Goal: Task Accomplishment & Management: Use online tool/utility

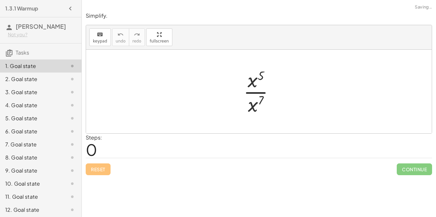
click at [253, 95] on div at bounding box center [261, 91] width 43 height 50
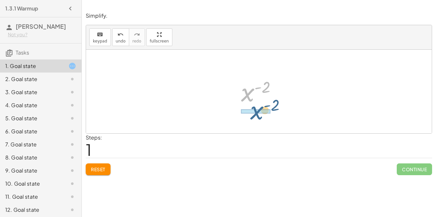
drag, startPoint x: 247, startPoint y: 93, endPoint x: 256, endPoint y: 111, distance: 20.2
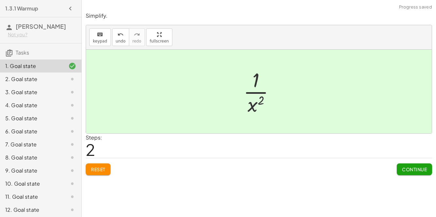
click at [411, 169] on span "Continue" at bounding box center [414, 170] width 25 height 6
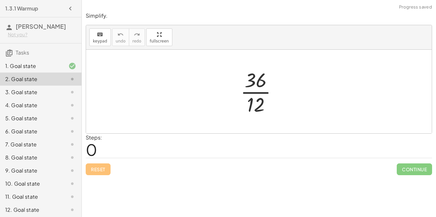
click at [263, 93] on div at bounding box center [261, 91] width 49 height 50
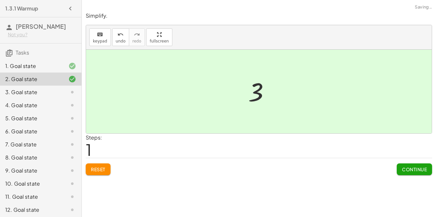
click at [411, 168] on span "Continue" at bounding box center [414, 170] width 25 height 6
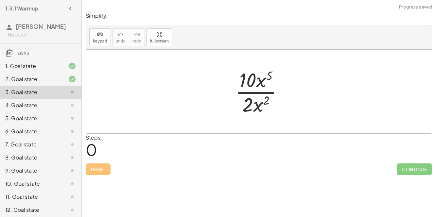
click at [257, 93] on div at bounding box center [262, 91] width 60 height 50
drag, startPoint x: 259, startPoint y: 84, endPoint x: 279, endPoint y: 85, distance: 20.3
click at [279, 85] on div at bounding box center [262, 91] width 60 height 50
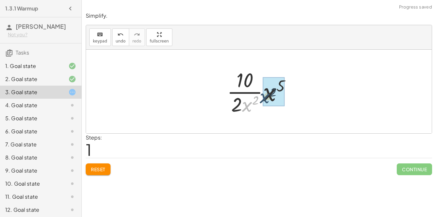
drag, startPoint x: 247, startPoint y: 108, endPoint x: 269, endPoint y: 98, distance: 24.6
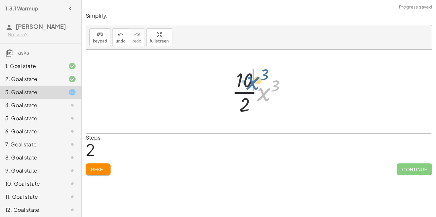
drag, startPoint x: 264, startPoint y: 94, endPoint x: 251, endPoint y: 81, distance: 19.0
click at [251, 81] on div at bounding box center [261, 91] width 65 height 50
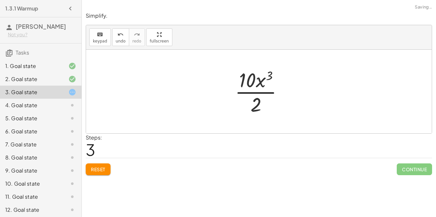
click at [253, 91] on div at bounding box center [262, 91] width 60 height 50
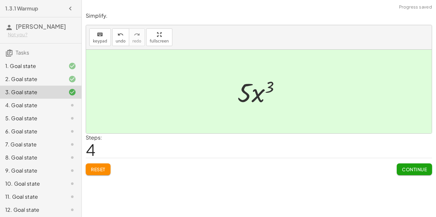
click at [406, 169] on span "Continue" at bounding box center [414, 170] width 25 height 6
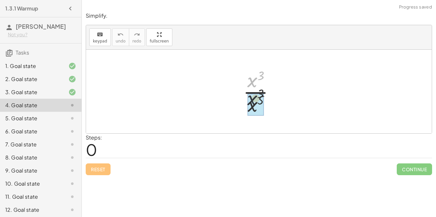
drag, startPoint x: 252, startPoint y: 82, endPoint x: 252, endPoint y: 111, distance: 29.5
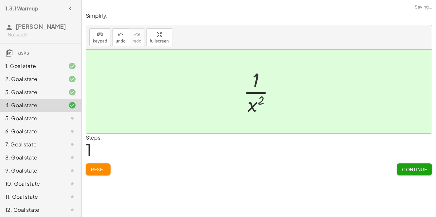
click at [410, 172] on button "Continue" at bounding box center [414, 170] width 35 height 12
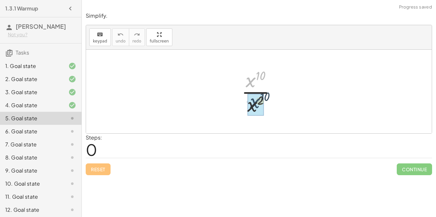
drag, startPoint x: 251, startPoint y: 79, endPoint x: 254, endPoint y: 100, distance: 21.6
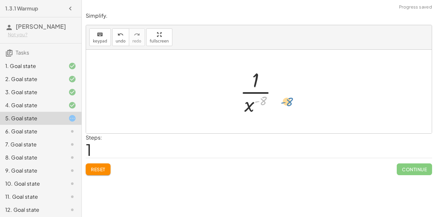
drag, startPoint x: 259, startPoint y: 100, endPoint x: 293, endPoint y: 103, distance: 33.8
drag, startPoint x: 252, startPoint y: 105, endPoint x: 254, endPoint y: 61, distance: 44.6
drag, startPoint x: 250, startPoint y: 102, endPoint x: 257, endPoint y: 77, distance: 26.4
click at [257, 77] on div at bounding box center [261, 91] width 49 height 50
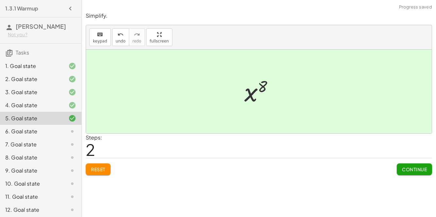
click at [405, 168] on span "Continue" at bounding box center [414, 170] width 25 height 6
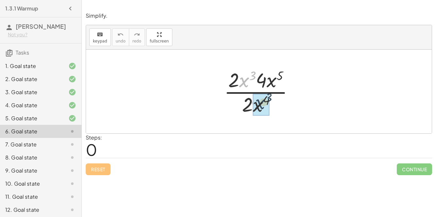
drag, startPoint x: 243, startPoint y: 80, endPoint x: 259, endPoint y: 101, distance: 26.7
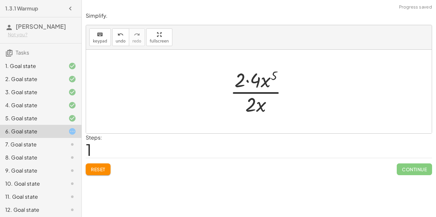
click at [246, 81] on div at bounding box center [261, 91] width 69 height 50
drag, startPoint x: 259, startPoint y: 82, endPoint x: 257, endPoint y: 105, distance: 23.6
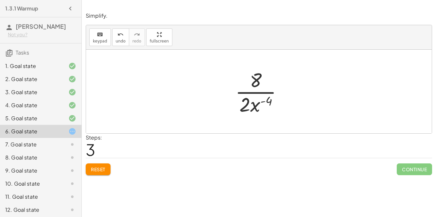
click at [254, 93] on div at bounding box center [261, 91] width 59 height 50
drag, startPoint x: 246, startPoint y: 102, endPoint x: 255, endPoint y: 86, distance: 18.0
drag, startPoint x: 251, startPoint y: 107, endPoint x: 256, endPoint y: 81, distance: 26.0
click at [256, 81] on div at bounding box center [261, 91] width 48 height 50
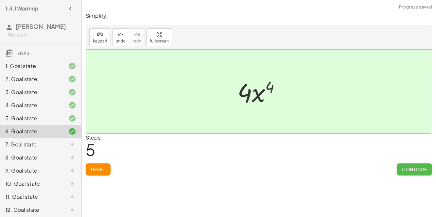
click at [404, 170] on span "Continue" at bounding box center [414, 170] width 25 height 6
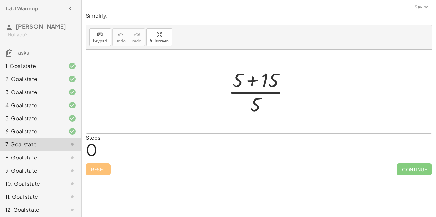
click at [250, 80] on div at bounding box center [261, 91] width 73 height 50
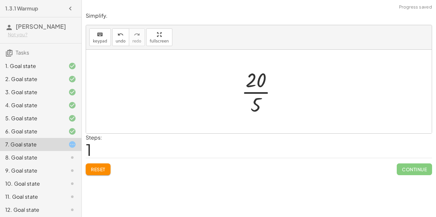
click at [260, 94] on div at bounding box center [261, 91] width 47 height 50
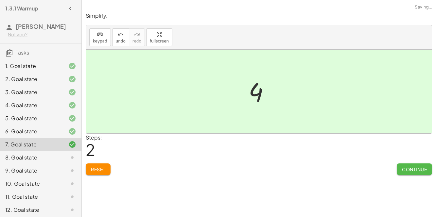
click at [410, 168] on span "Continue" at bounding box center [414, 170] width 25 height 6
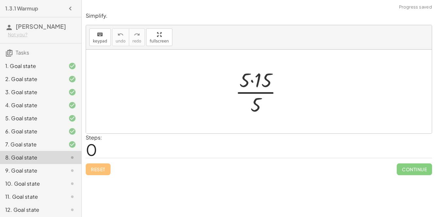
click at [254, 82] on div at bounding box center [261, 91] width 59 height 50
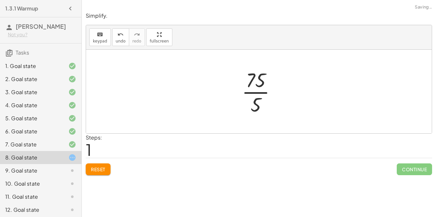
click at [260, 92] on div at bounding box center [262, 91] width 46 height 50
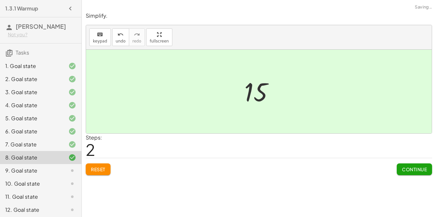
click at [409, 167] on span "Continue" at bounding box center [414, 170] width 25 height 6
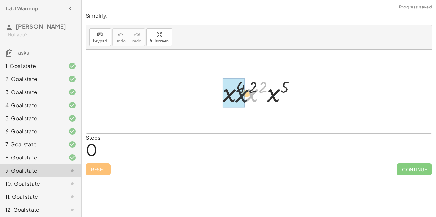
drag, startPoint x: 251, startPoint y: 93, endPoint x: 234, endPoint y: 93, distance: 16.4
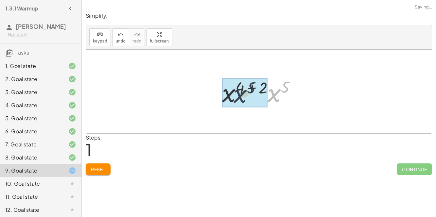
drag, startPoint x: 274, startPoint y: 96, endPoint x: 224, endPoint y: 97, distance: 50.1
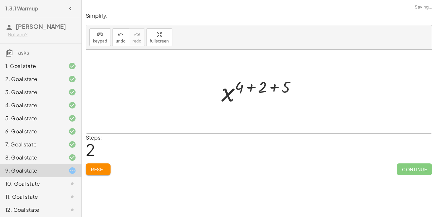
click at [249, 89] on div at bounding box center [261, 92] width 86 height 32
click at [261, 88] on div at bounding box center [261, 92] width 63 height 32
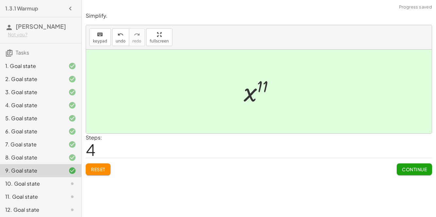
click at [402, 168] on span "Continue" at bounding box center [414, 170] width 25 height 6
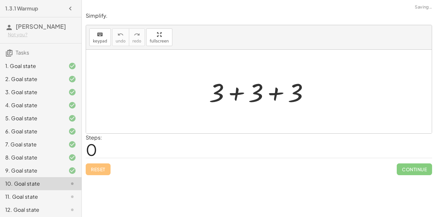
click at [242, 96] on div at bounding box center [262, 92] width 112 height 34
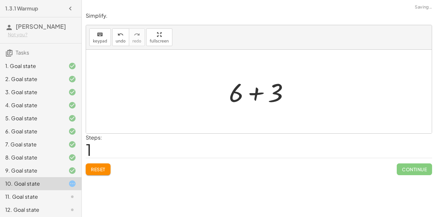
click at [258, 94] on div at bounding box center [262, 92] width 72 height 34
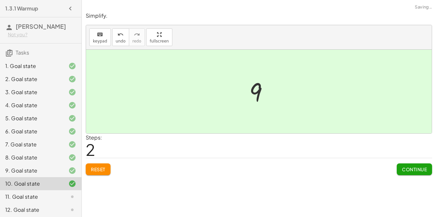
click at [404, 171] on span "Continue" at bounding box center [414, 170] width 25 height 6
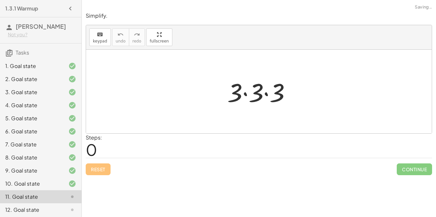
click at [244, 93] on div at bounding box center [261, 92] width 75 height 34
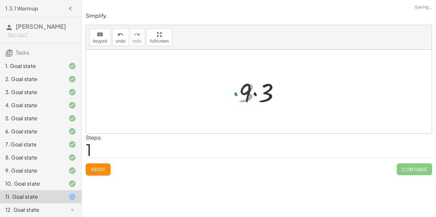
click at [255, 94] on div at bounding box center [262, 92] width 52 height 34
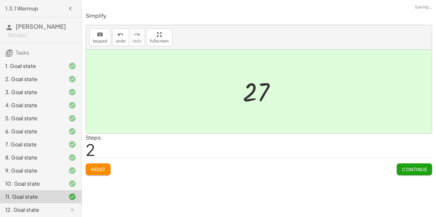
click at [404, 167] on span "Continue" at bounding box center [414, 170] width 25 height 6
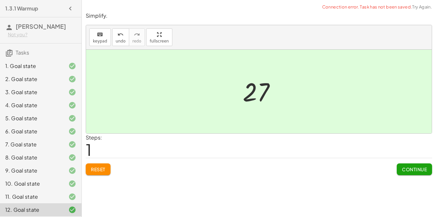
click at [411, 164] on button "Continue" at bounding box center [414, 170] width 35 height 12
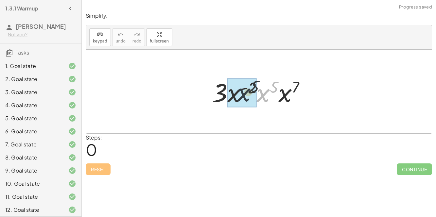
drag, startPoint x: 267, startPoint y: 96, endPoint x: 242, endPoint y: 95, distance: 24.2
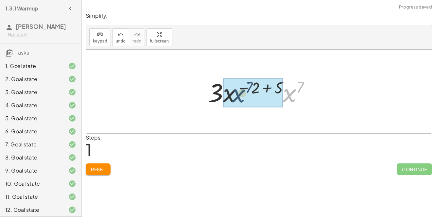
drag, startPoint x: 292, startPoint y: 97, endPoint x: 238, endPoint y: 98, distance: 53.7
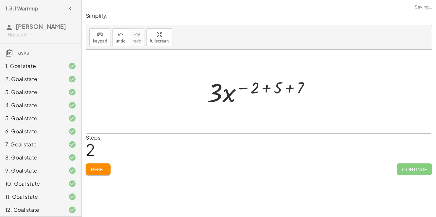
click at [286, 89] on div at bounding box center [261, 92] width 115 height 34
click at [273, 87] on div at bounding box center [261, 92] width 98 height 34
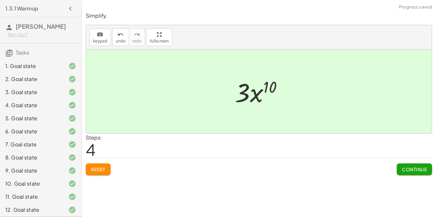
click at [406, 169] on span "Continue" at bounding box center [414, 170] width 25 height 6
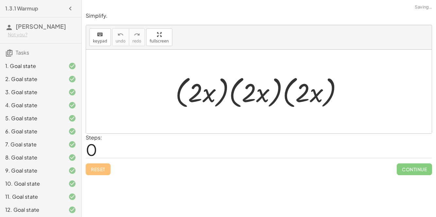
click at [223, 94] on div at bounding box center [261, 92] width 179 height 38
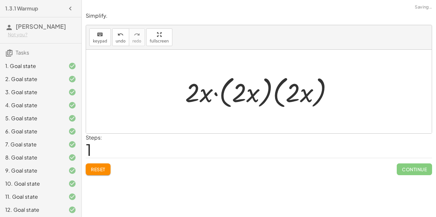
click at [222, 94] on div at bounding box center [261, 92] width 159 height 38
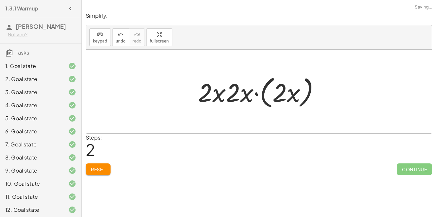
click at [262, 90] on div at bounding box center [262, 92] width 134 height 38
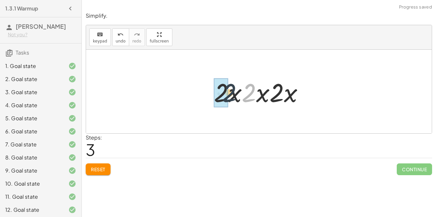
drag, startPoint x: 244, startPoint y: 90, endPoint x: 223, endPoint y: 90, distance: 21.6
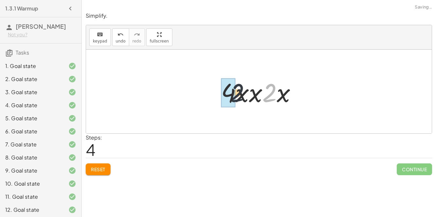
drag, startPoint x: 274, startPoint y: 91, endPoint x: 228, endPoint y: 91, distance: 45.5
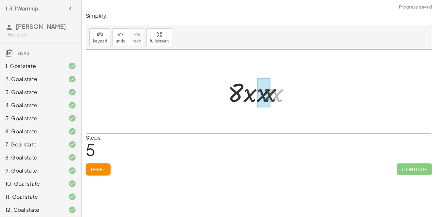
drag, startPoint x: 275, startPoint y: 95, endPoint x: 266, endPoint y: 95, distance: 8.5
drag, startPoint x: 252, startPoint y: 92, endPoint x: 260, endPoint y: 93, distance: 8.9
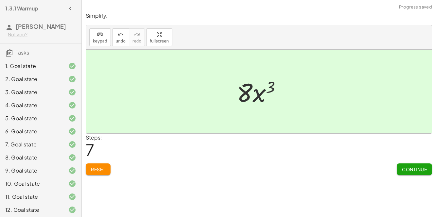
click at [418, 168] on span "Continue" at bounding box center [414, 170] width 25 height 6
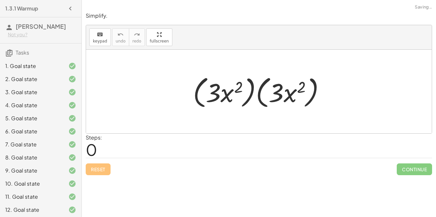
click at [255, 93] on div at bounding box center [262, 92] width 144 height 38
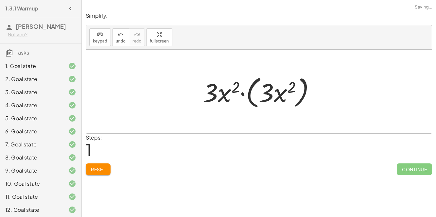
click at [248, 94] on div at bounding box center [262, 92] width 124 height 38
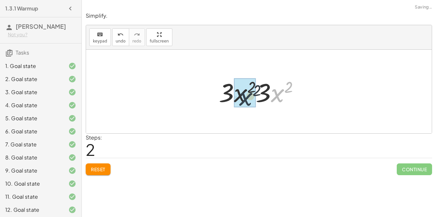
drag, startPoint x: 277, startPoint y: 92, endPoint x: 241, endPoint y: 96, distance: 35.8
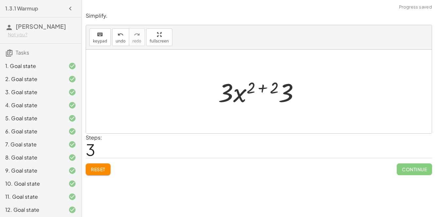
click at [262, 86] on div at bounding box center [261, 92] width 93 height 34
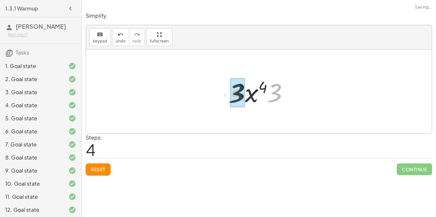
drag, startPoint x: 275, startPoint y: 91, endPoint x: 248, endPoint y: 93, distance: 26.5
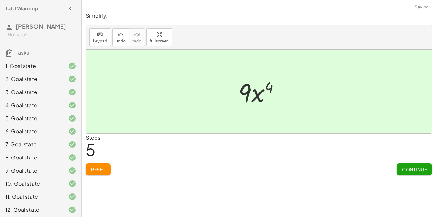
click at [403, 167] on span "Continue" at bounding box center [414, 170] width 25 height 6
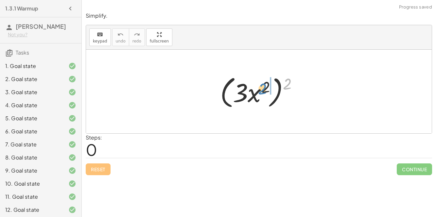
drag, startPoint x: 285, startPoint y: 86, endPoint x: 260, endPoint y: 91, distance: 25.3
click at [260, 91] on div at bounding box center [262, 92] width 90 height 38
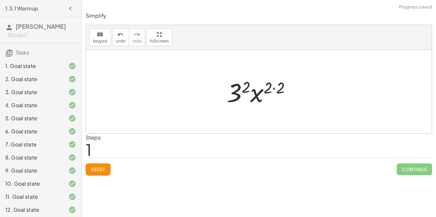
click at [275, 88] on div at bounding box center [261, 92] width 76 height 34
click at [252, 88] on div at bounding box center [262, 92] width 64 height 34
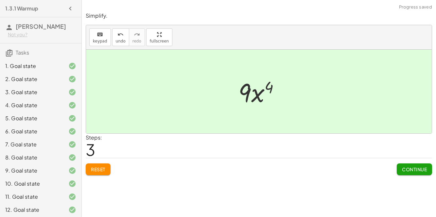
click at [407, 167] on span "Continue" at bounding box center [414, 170] width 25 height 6
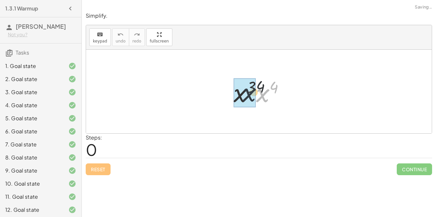
drag, startPoint x: 262, startPoint y: 97, endPoint x: 243, endPoint y: 96, distance: 19.0
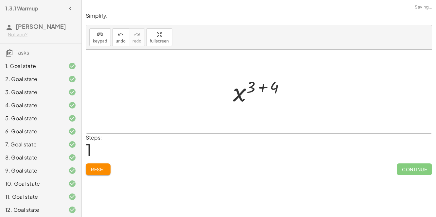
click at [261, 84] on div at bounding box center [262, 92] width 64 height 32
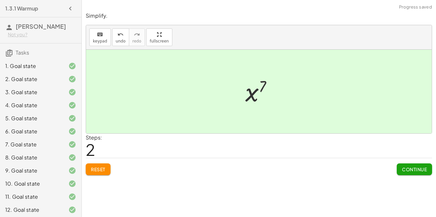
click at [417, 173] on button "Continue" at bounding box center [414, 170] width 35 height 12
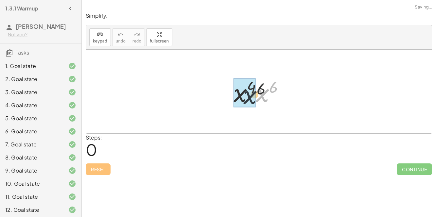
drag, startPoint x: 257, startPoint y: 94, endPoint x: 238, endPoint y: 97, distance: 19.2
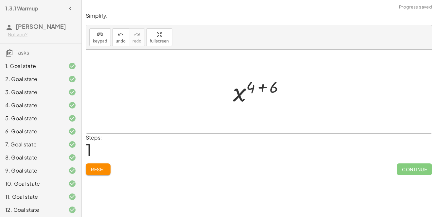
click at [261, 89] on div at bounding box center [261, 92] width 63 height 32
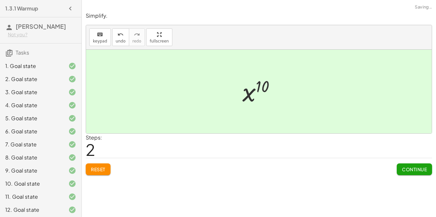
click at [410, 168] on span "Continue" at bounding box center [414, 170] width 25 height 6
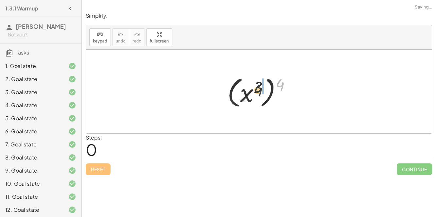
drag, startPoint x: 280, startPoint y: 85, endPoint x: 246, endPoint y: 95, distance: 35.3
click at [246, 95] on div at bounding box center [261, 92] width 75 height 36
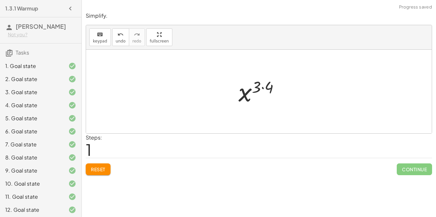
click at [264, 85] on div at bounding box center [261, 92] width 53 height 32
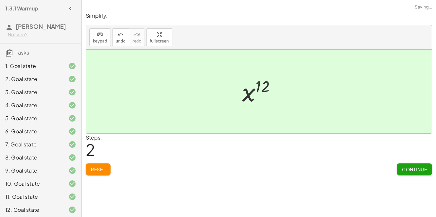
click at [409, 170] on span "Continue" at bounding box center [414, 170] width 25 height 6
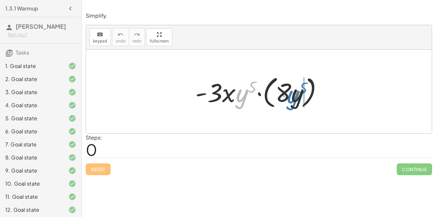
drag, startPoint x: 241, startPoint y: 95, endPoint x: 290, endPoint y: 96, distance: 49.1
click at [290, 96] on div at bounding box center [261, 92] width 139 height 38
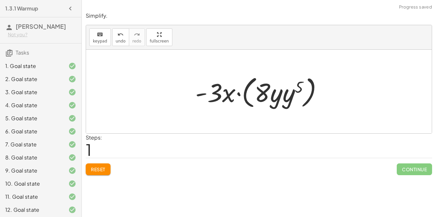
click at [283, 96] on div at bounding box center [261, 92] width 139 height 38
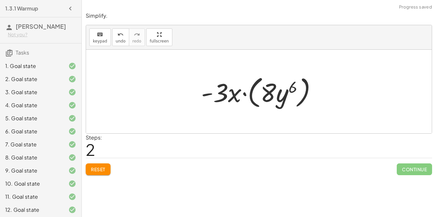
click at [244, 94] on div at bounding box center [261, 92] width 127 height 38
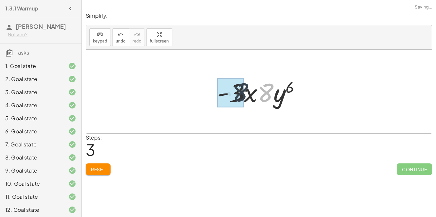
drag, startPoint x: 267, startPoint y: 96, endPoint x: 241, endPoint y: 95, distance: 26.5
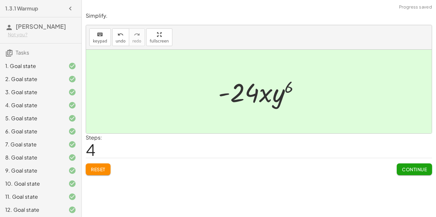
click at [407, 164] on button "Continue" at bounding box center [414, 170] width 35 height 12
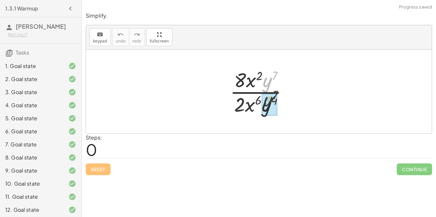
drag, startPoint x: 266, startPoint y: 84, endPoint x: 266, endPoint y: 105, distance: 21.0
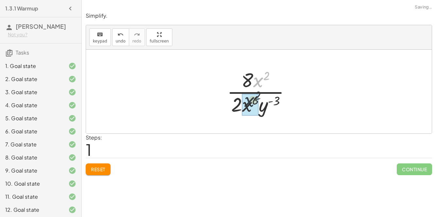
drag, startPoint x: 260, startPoint y: 84, endPoint x: 255, endPoint y: 95, distance: 12.5
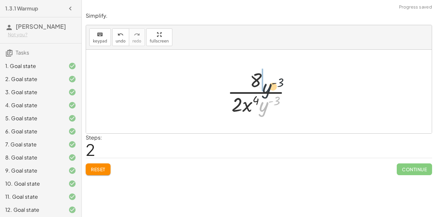
drag, startPoint x: 264, startPoint y: 106, endPoint x: 267, endPoint y: 87, distance: 19.6
click at [267, 87] on div at bounding box center [261, 91] width 75 height 50
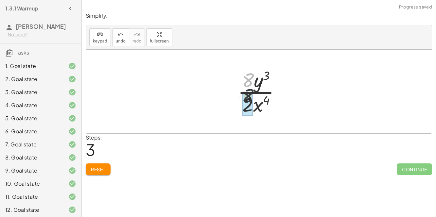
drag, startPoint x: 247, startPoint y: 81, endPoint x: 247, endPoint y: 103, distance: 22.3
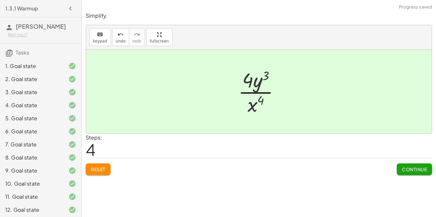
click at [406, 168] on span "Continue" at bounding box center [414, 170] width 25 height 6
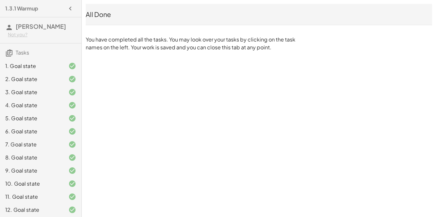
scroll to position [119, 0]
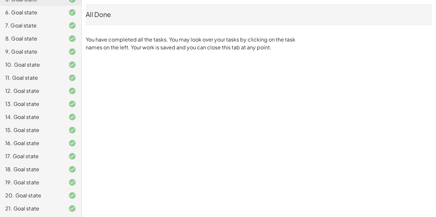
click at [231, 107] on div "1.3.1 Warmup [PERSON_NAME] Not you? Tasks 1. Goal state 2. Goal state 3. Goal s…" at bounding box center [218, 108] width 436 height 217
